Goal: Navigation & Orientation: Find specific page/section

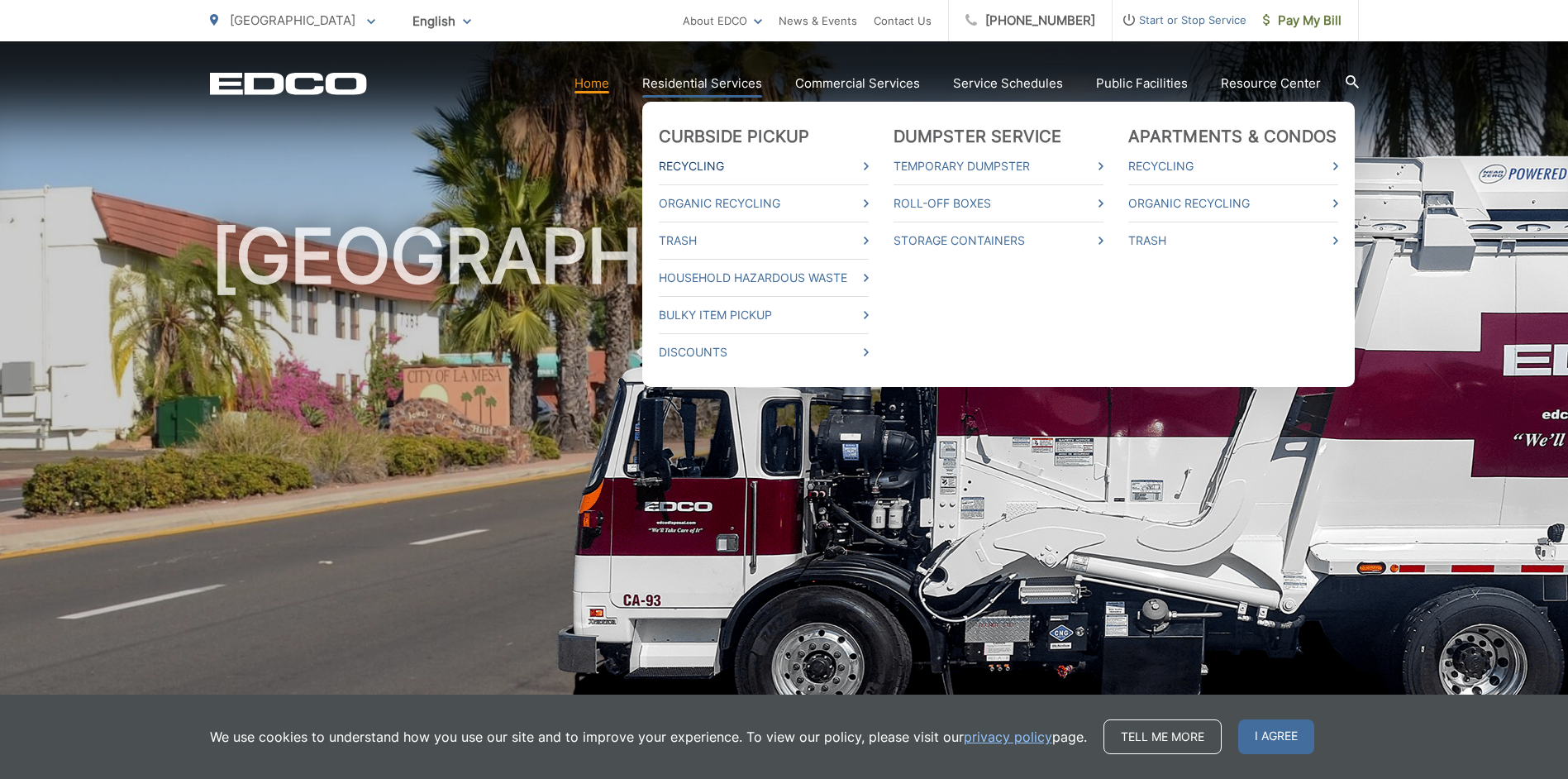
click at [702, 166] on link "Recycling" at bounding box center [763, 166] width 210 height 20
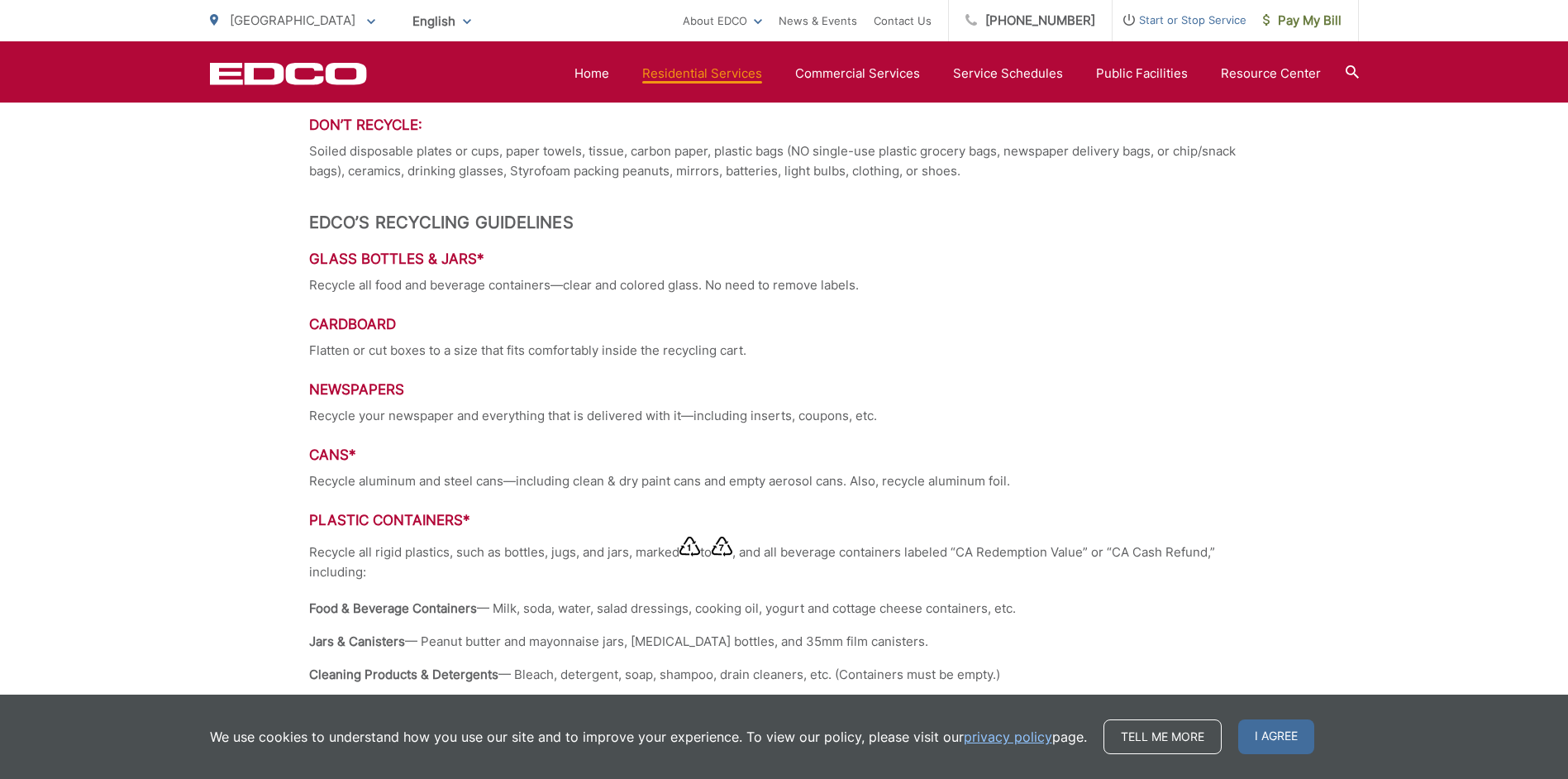
scroll to position [1178, 0]
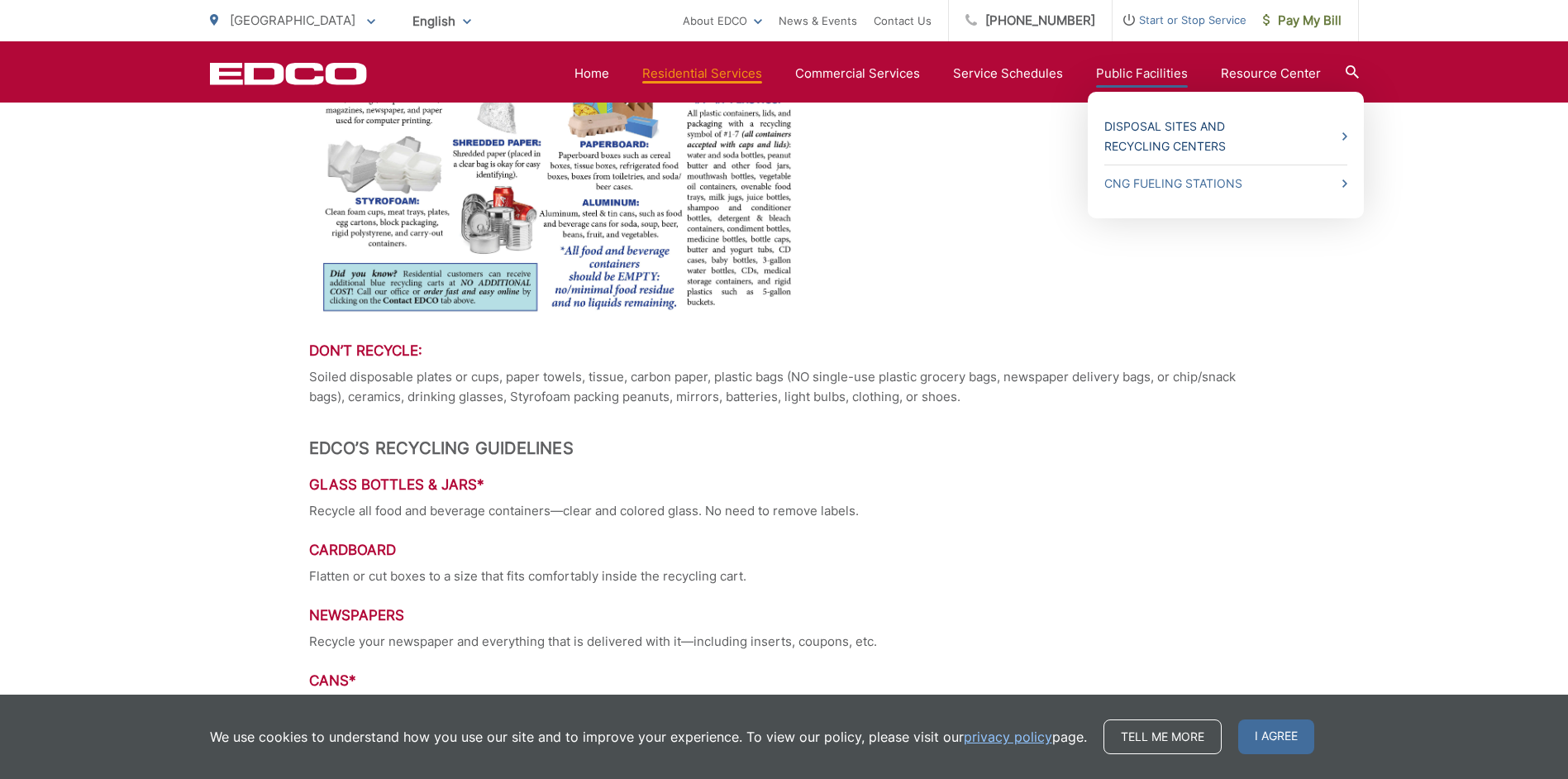
click at [1210, 144] on link "Disposal Sites and Recycling Centers" at bounding box center [1226, 136] width 243 height 39
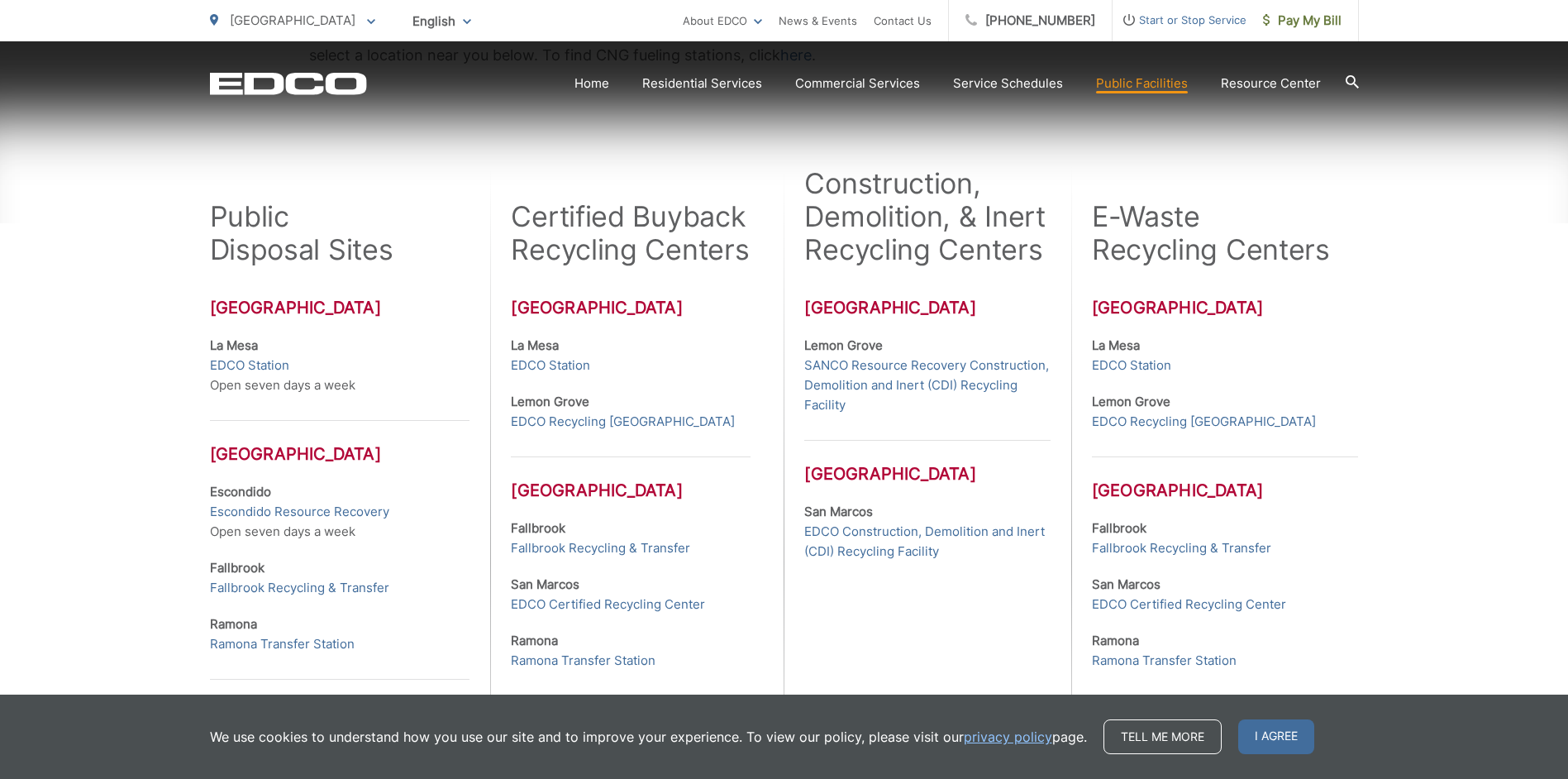
scroll to position [413, 0]
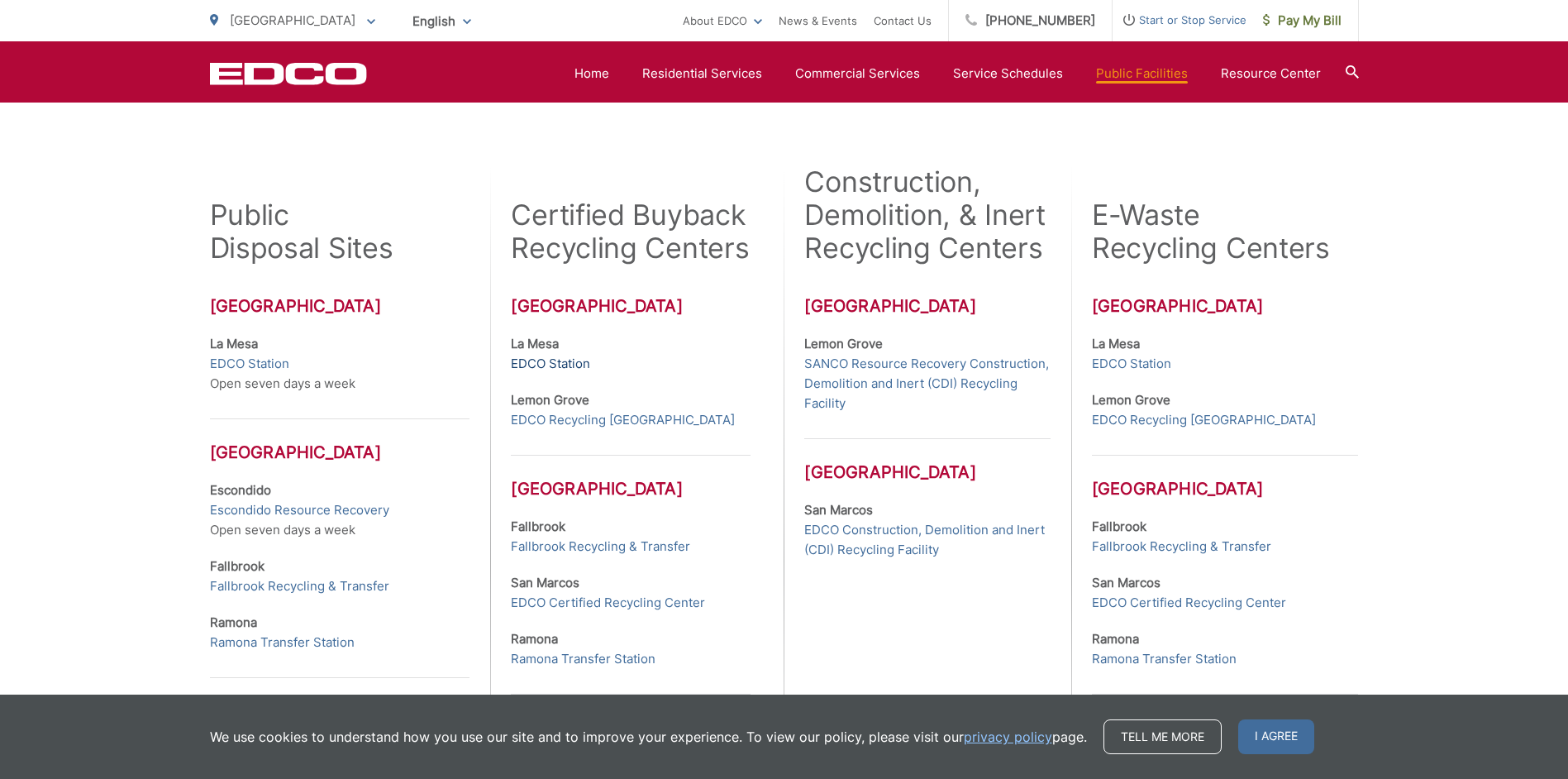
click at [538, 362] on link "EDCO Station" at bounding box center [550, 363] width 80 height 20
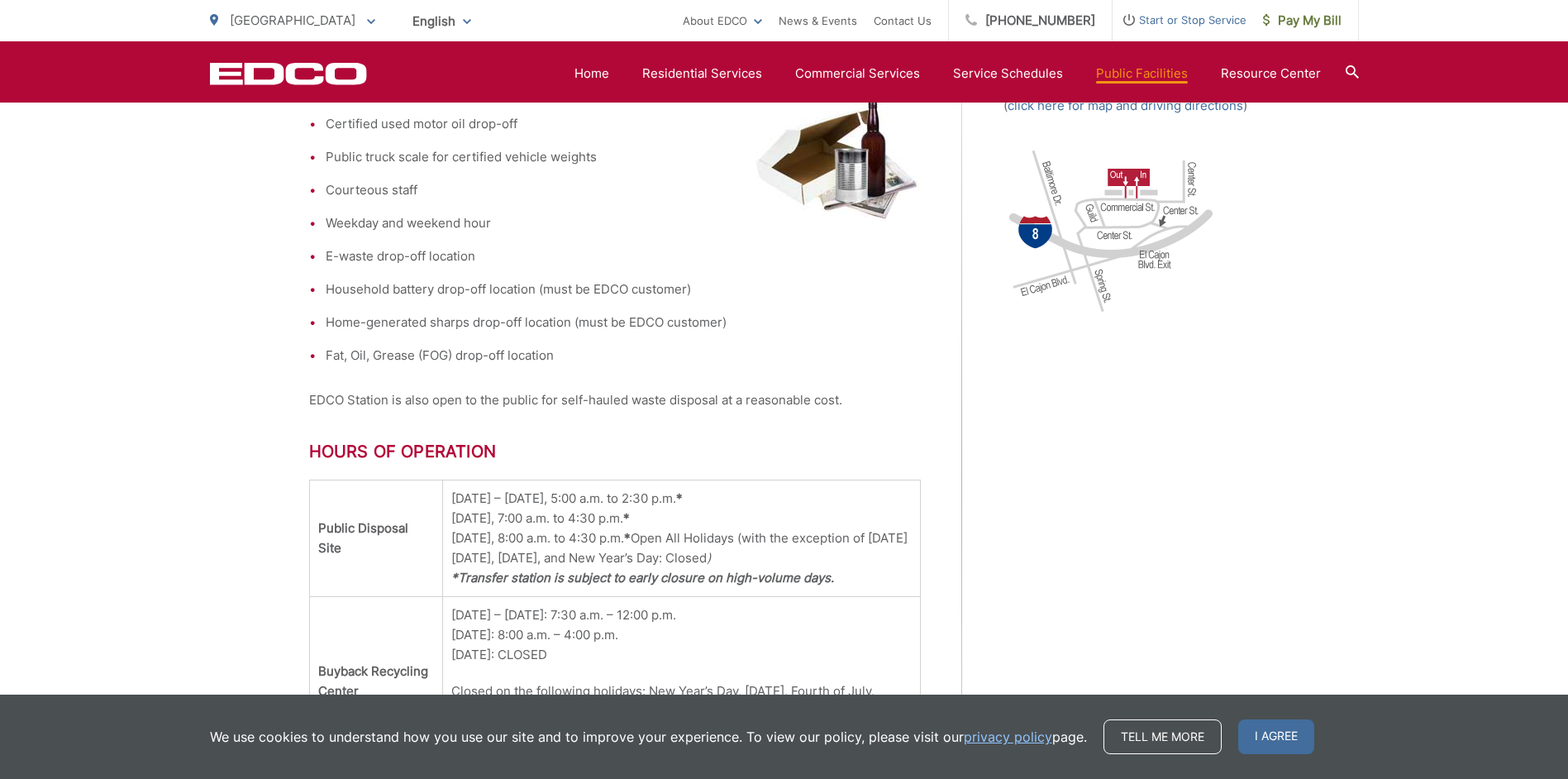
scroll to position [827, 0]
